Goal: Task Accomplishment & Management: Manage account settings

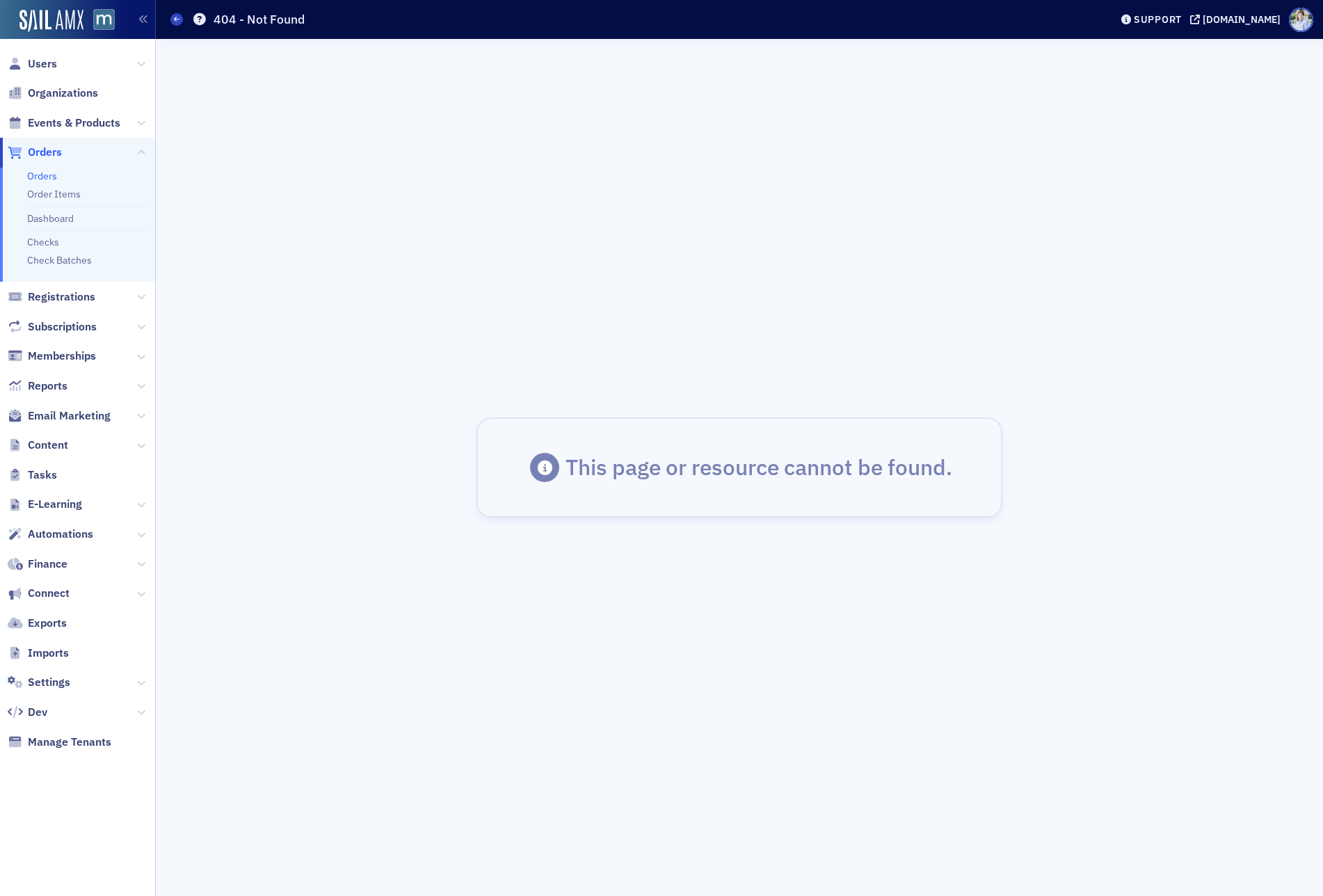
click at [50, 174] on link "Orders" at bounding box center [42, 176] width 30 height 12
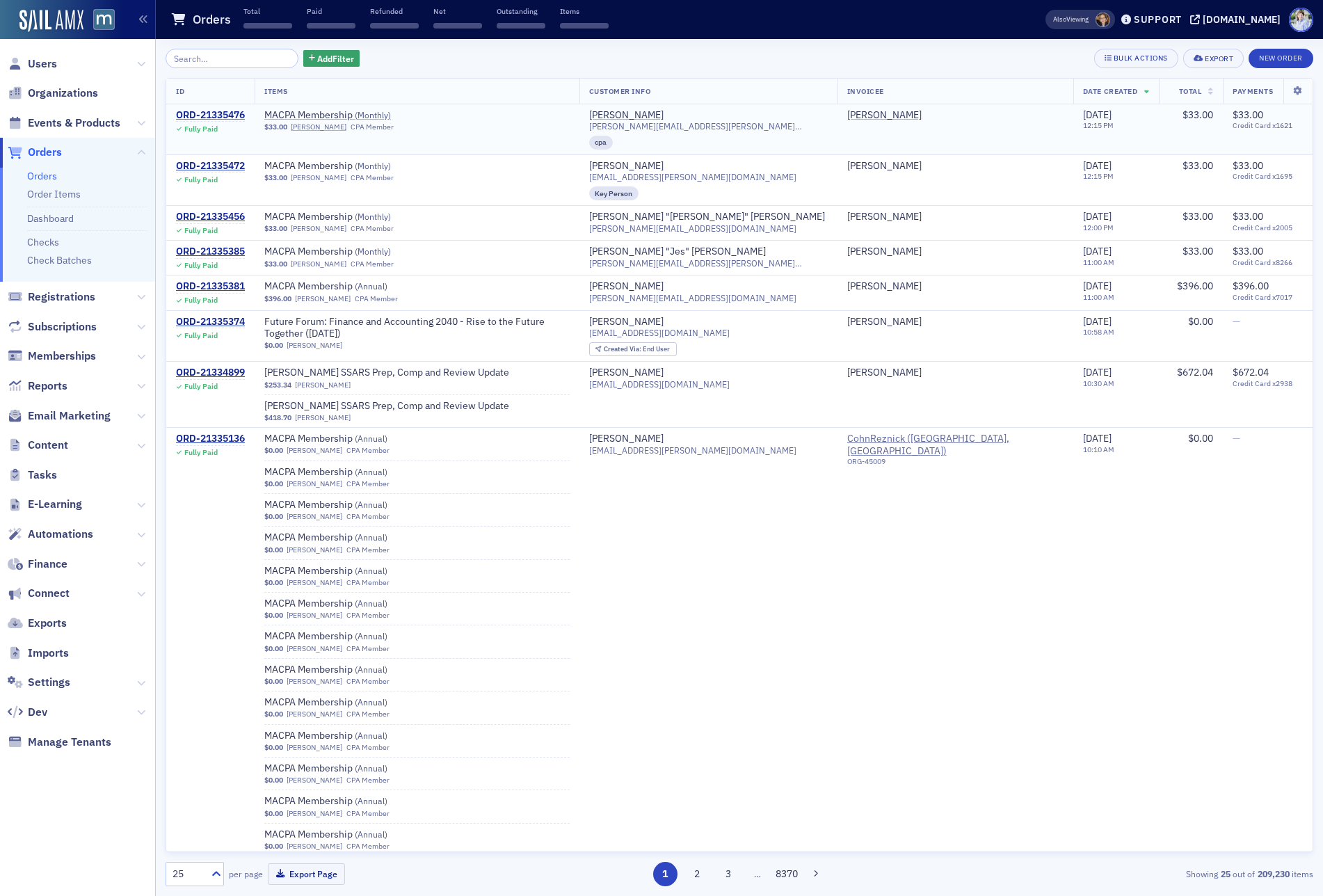
click at [204, 112] on div "ORD-21335476" at bounding box center [210, 115] width 69 height 12
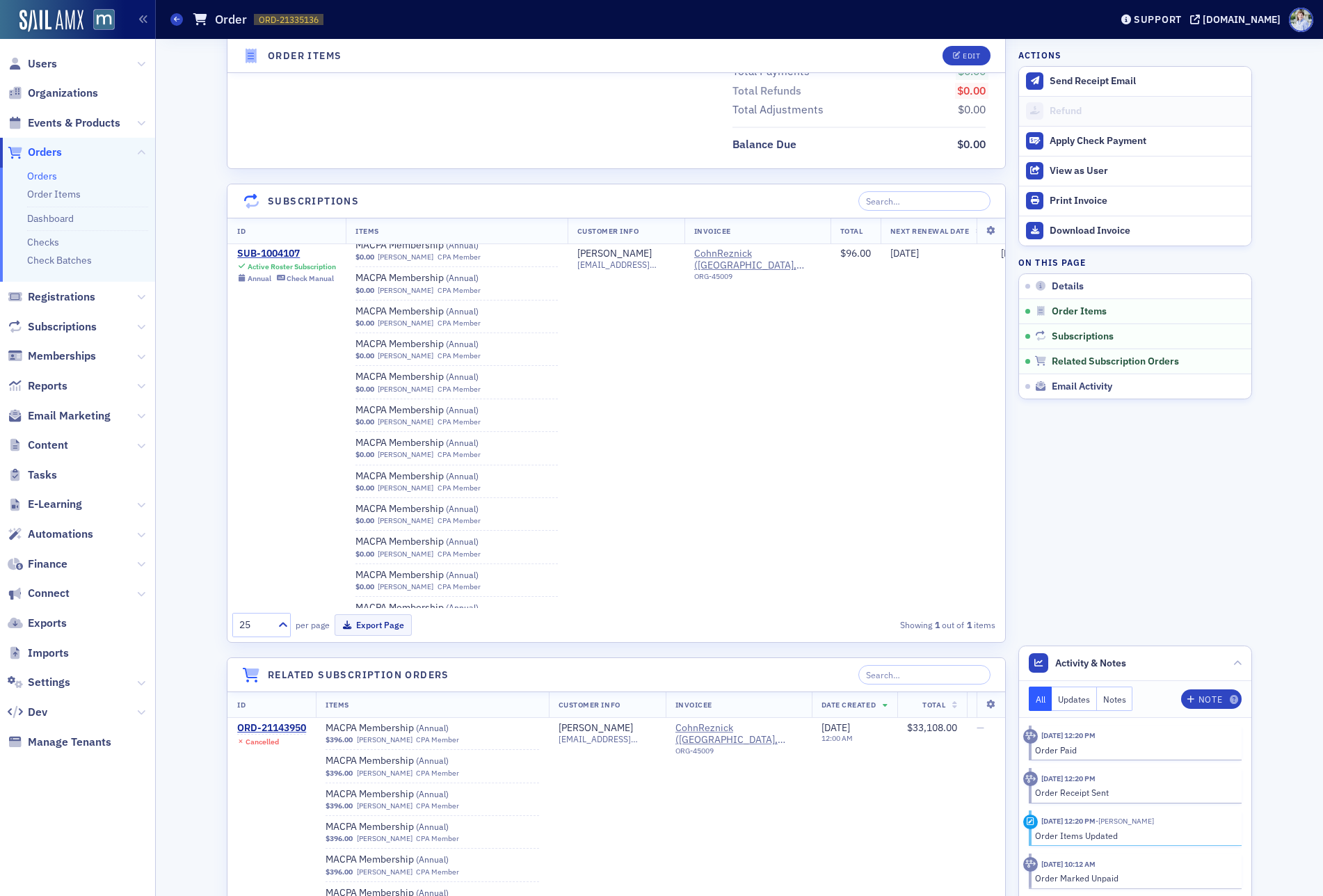
scroll to position [9140, 0]
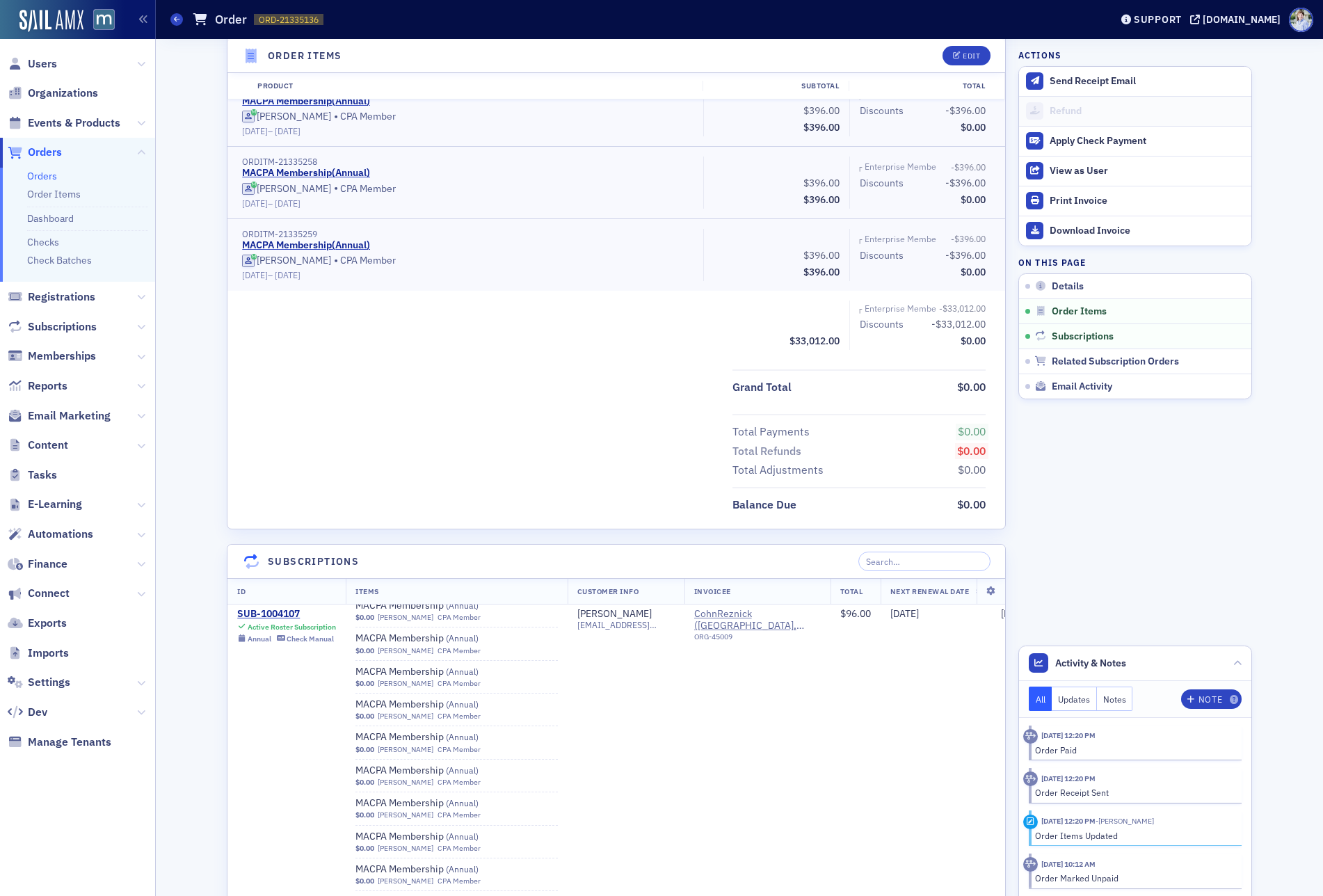
click at [628, 454] on div "Total Payments $0.00 Total Refunds $0.00 Total Adjustments $0.00" at bounding box center [616, 447] width 777 height 65
click at [610, 415] on div "Total Payments $0.00 Total Refunds $0.00 Total Adjustments $0.00" at bounding box center [616, 447] width 777 height 65
